Goal: Communication & Community: Participate in discussion

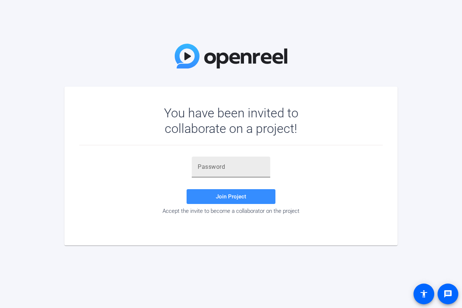
click at [223, 173] on div at bounding box center [231, 167] width 67 height 21
paste input "j_Z88%"
type input "j_Z88%"
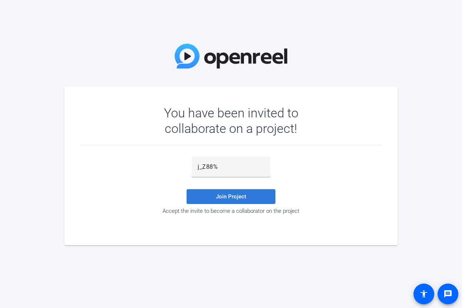
click at [224, 199] on span "Join Project" at bounding box center [231, 196] width 30 height 7
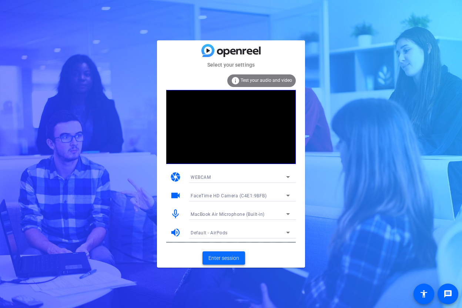
click at [224, 261] on span "Enter session" at bounding box center [224, 258] width 31 height 8
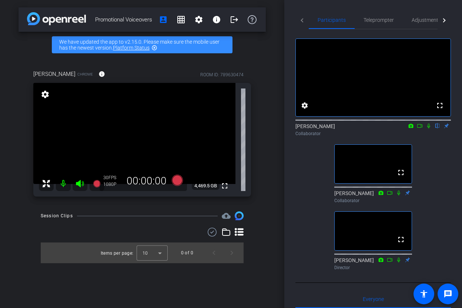
click at [429, 129] on icon at bounding box center [429, 125] width 6 height 5
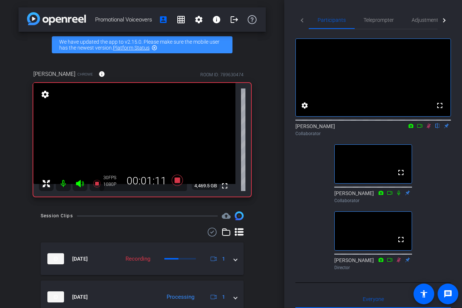
click at [429, 129] on icon at bounding box center [429, 125] width 6 height 5
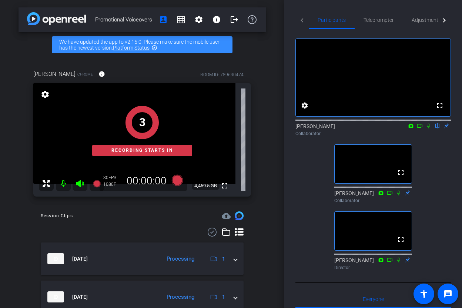
click at [429, 129] on icon at bounding box center [429, 125] width 6 height 5
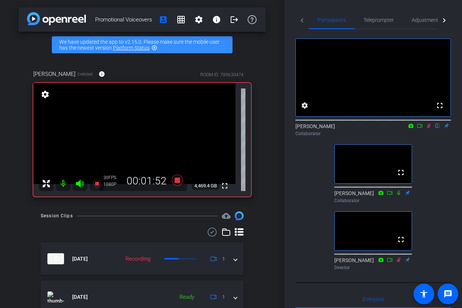
click at [430, 129] on icon at bounding box center [429, 125] width 6 height 5
click at [427, 129] on icon at bounding box center [429, 125] width 6 height 5
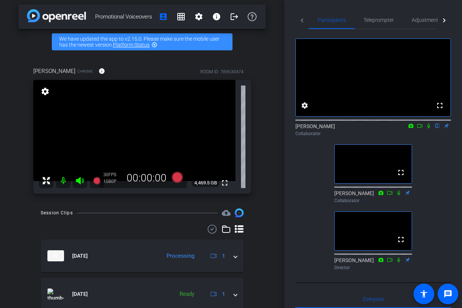
scroll to position [4, 0]
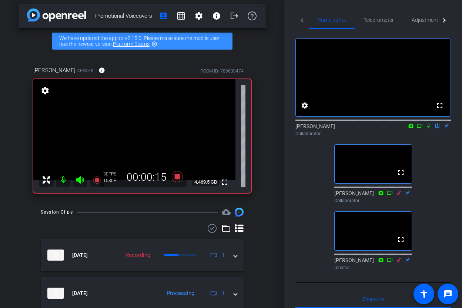
click at [430, 129] on icon at bounding box center [429, 125] width 6 height 5
click at [429, 129] on icon at bounding box center [429, 126] width 4 height 5
